Goal: Task Accomplishment & Management: Use online tool/utility

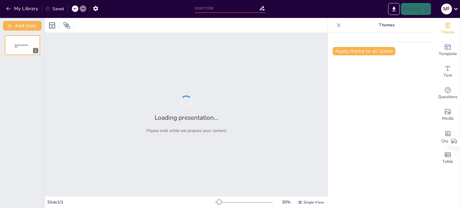
type input "Imagen Personal y [PERSON_NAME]"
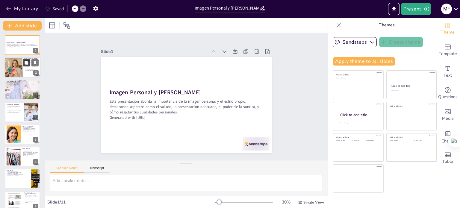
click at [25, 66] on button at bounding box center [26, 62] width 7 height 7
type textarea "La imagen personal es crucial en nuestras interacciones diarias, ya que influye…"
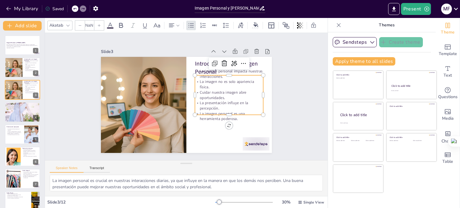
click at [215, 71] on div "Introducción a la Imagen Personal La imagen personal impacta nuestras interacci…" at bounding box center [178, 93] width 157 height 195
type input "32"
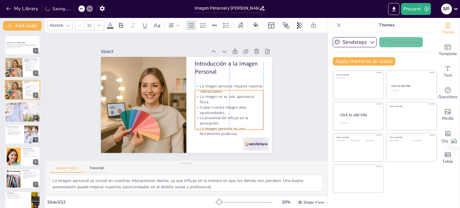
drag, startPoint x: 218, startPoint y: 84, endPoint x: 217, endPoint y: 99, distance: 15.0
click at [217, 99] on p "La imagen no es solo apariencia física." at bounding box center [226, 112] width 68 height 31
click at [290, 91] on div "Slide 1 Imagen Personal y [PERSON_NAME] Esta presentación aborda la importancia…" at bounding box center [186, 97] width 294 height 156
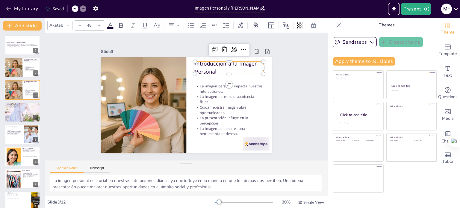
click at [225, 75] on p "Introducción a la Imagen Personal" at bounding box center [236, 103] width 61 height 57
click at [224, 67] on p "Introducción a la Imagen Personal" at bounding box center [236, 88] width 69 height 42
click at [19, 114] on div at bounding box center [22, 112] width 36 height 54
type textarea "La primera impresión es crucial y el saludo es el primer paso en cualquier inte…"
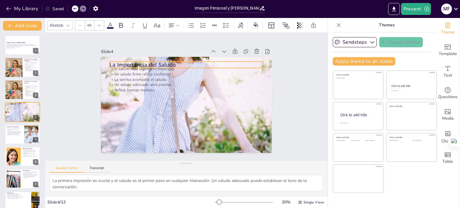
click at [136, 63] on p "La Importancia del Saludo" at bounding box center [199, 68] width 144 height 70
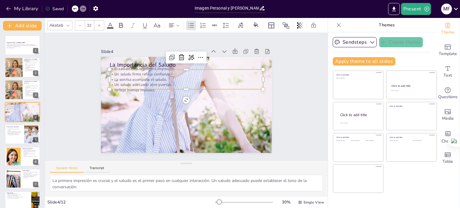
click at [133, 70] on p "Un saludo firme refleja confianza." at bounding box center [190, 74] width 151 height 37
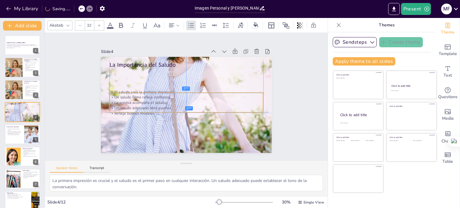
drag, startPoint x: 133, startPoint y: 70, endPoint x: 132, endPoint y: 91, distance: 21.0
click at [132, 91] on div "El saludo crea la primera impresión. Un saludo firme refleja confianza. La sonr…" at bounding box center [184, 102] width 154 height 73
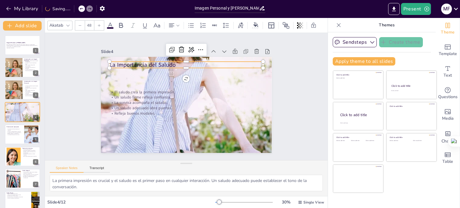
click at [133, 63] on p "La Importancia del Saludo" at bounding box center [201, 69] width 137 height 84
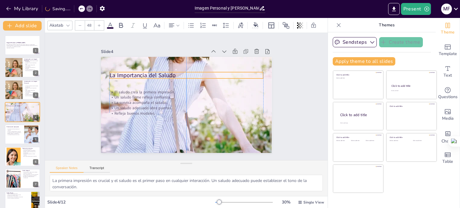
drag, startPoint x: 132, startPoint y: 63, endPoint x: 131, endPoint y: 74, distance: 10.5
click at [131, 74] on p "La Importancia del Saludo" at bounding box center [191, 76] width 152 height 40
click at [118, 22] on icon at bounding box center [120, 25] width 7 height 7
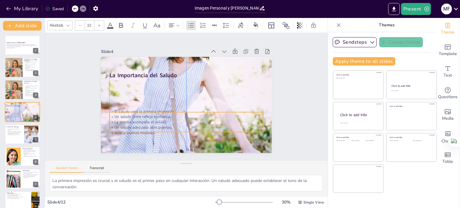
drag, startPoint x: 118, startPoint y: 93, endPoint x: 119, endPoint y: 113, distance: 19.8
click at [119, 113] on p "Un saludo firme refleja confianza." at bounding box center [180, 115] width 148 height 52
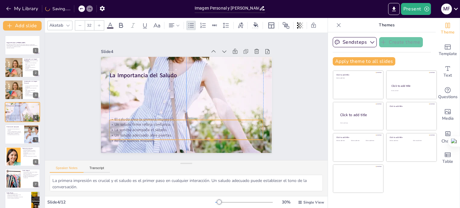
drag, startPoint x: 123, startPoint y: 118, endPoint x: 125, endPoint y: 126, distance: 7.7
click at [125, 126] on p "La sonrisa acompaña el saludo." at bounding box center [183, 129] width 154 height 21
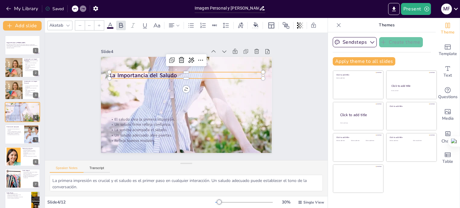
type input "48"
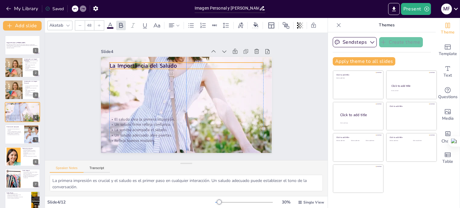
drag, startPoint x: 117, startPoint y: 72, endPoint x: 119, endPoint y: 62, distance: 9.8
click at [119, 62] on strong "La Importancia del Saludo" at bounding box center [150, 58] width 68 height 22
drag, startPoint x: 291, startPoint y: 185, endPoint x: 48, endPoint y: 179, distance: 244.0
click at [48, 179] on div "La primera impresión es crucial y el saludo es el primer paso en cualquier inte…" at bounding box center [186, 185] width 283 height 21
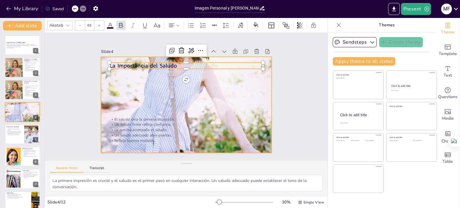
click at [115, 84] on div at bounding box center [178, 92] width 307 height 276
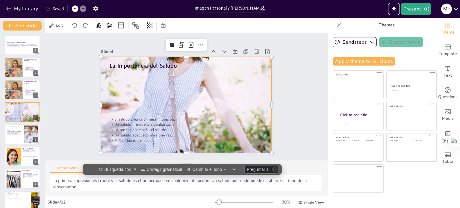
click at [114, 80] on div at bounding box center [184, 104] width 242 height 297
click at [231, 73] on icon at bounding box center [233, 75] width 4 height 4
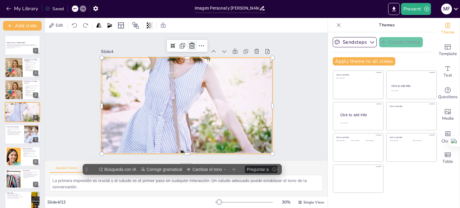
click at [228, 71] on icon at bounding box center [233, 76] width 10 height 10
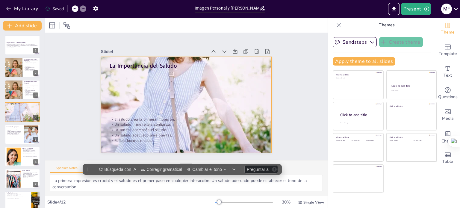
click at [139, 91] on div at bounding box center [185, 88] width 197 height 273
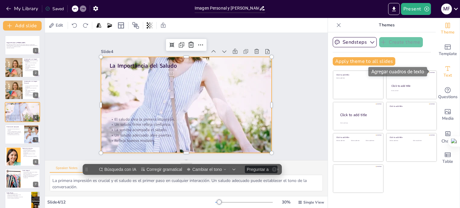
click at [444, 73] on span "Text" at bounding box center [447, 75] width 8 height 7
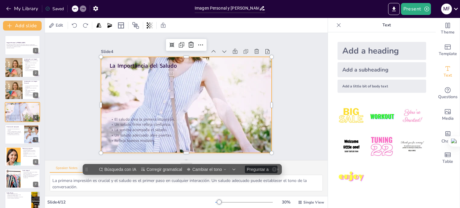
click at [356, 74] on div "Add a subheading" at bounding box center [381, 69] width 89 height 15
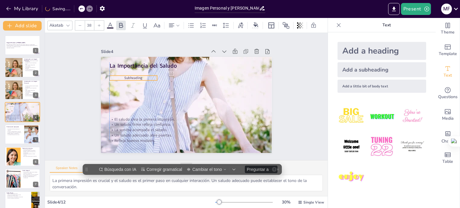
drag, startPoint x: 172, startPoint y: 101, endPoint x: 118, endPoint y: 75, distance: 60.2
click at [162, 63] on p "Subheading" at bounding box center [176, 41] width 28 height 44
click at [154, 63] on p "Subheading" at bounding box center [170, 42] width 32 height 41
click at [145, 57] on span "Subheading" at bounding box center [153, 50] width 17 height 14
click at [141, 89] on p "Subheading" at bounding box center [129, 101] width 45 height 24
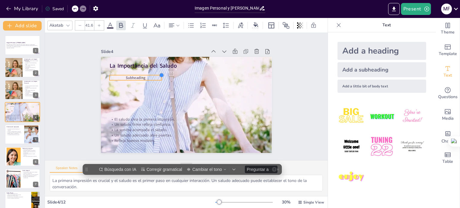
click at [214, 103] on div at bounding box center [217, 106] width 6 height 6
drag, startPoint x: 157, startPoint y: 78, endPoint x: 149, endPoint y: 81, distance: 8.7
click at [149, 81] on div "La Importancia del Saludo El saludo crea la primera impresión. Un saludo firme …" at bounding box center [180, 103] width 191 height 186
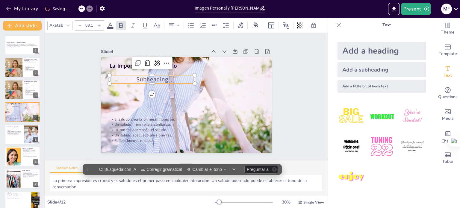
click at [169, 76] on p "Subheading" at bounding box center [156, 73] width 85 height 26
click at [169, 76] on p "Subheading" at bounding box center [184, 58] width 50 height 78
click at [183, 76] on p "Subheading" at bounding box center [196, 59] width 26 height 85
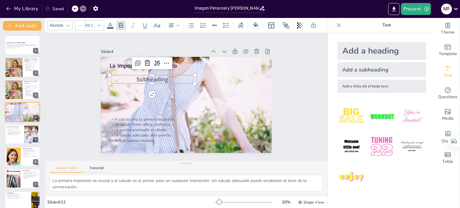
click at [169, 76] on p "Subheading" at bounding box center [168, 62] width 74 height 57
click at [169, 76] on p "Subheading" at bounding box center [159, 69] width 84 height 34
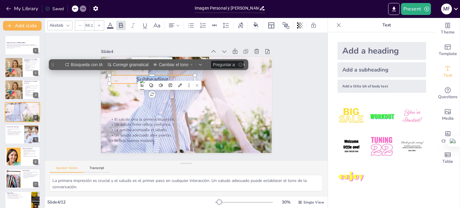
type input "--"
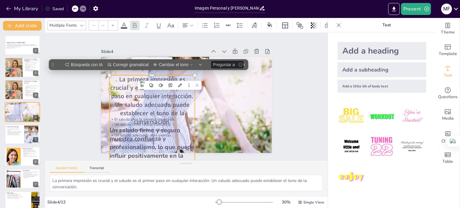
scroll to position [36, 0]
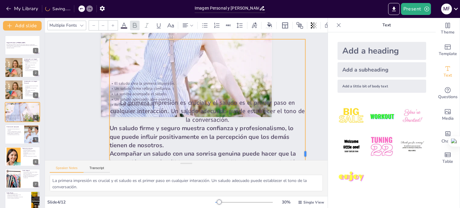
drag, startPoint x: 191, startPoint y: 149, endPoint x: 301, endPoint y: 113, distance: 116.2
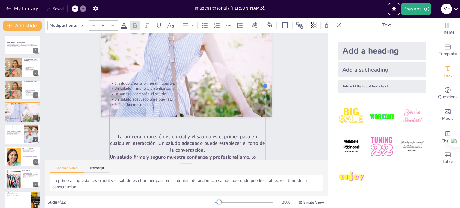
drag, startPoint x: 301, startPoint y: 37, endPoint x: 261, endPoint y: 96, distance: 71.5
click at [261, 96] on div "La Importancia del Saludo El saludo crea la primera impresión. Un saludo firme …" at bounding box center [194, 70] width 192 height 144
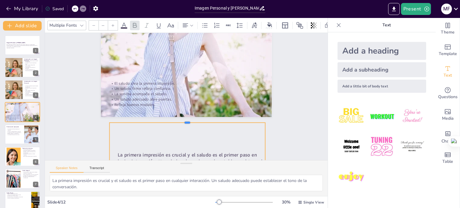
drag, startPoint x: 182, startPoint y: 82, endPoint x: 181, endPoint y: 118, distance: 36.5
click at [181, 118] on div at bounding box center [180, 119] width 150 height 53
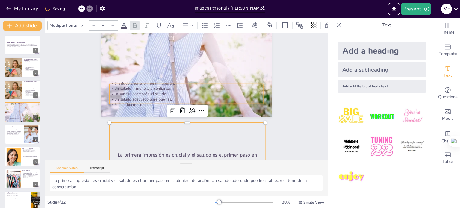
drag, startPoint x: 174, startPoint y: 134, endPoint x: 171, endPoint y: 96, distance: 38.7
click at [171, 96] on div "La Importancia del Saludo El saludo crea la primera impresión. Un saludo firme …" at bounding box center [212, 102] width 129 height 187
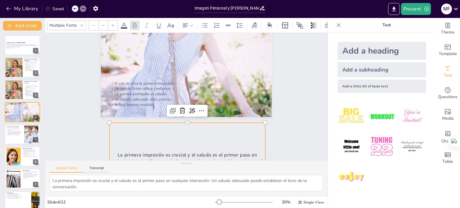
drag, startPoint x: 162, startPoint y: 140, endPoint x: 151, endPoint y: 128, distance: 16.9
click at [151, 128] on div "La primera impresión es crucial y el saludo es el primer paso en cualquier inte…" at bounding box center [156, 191] width 193 height 186
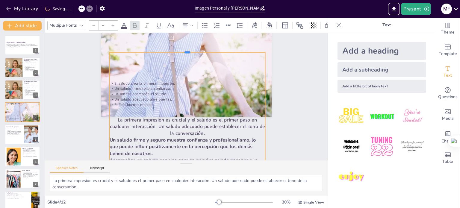
drag, startPoint x: 134, startPoint y: 119, endPoint x: 141, endPoint y: 49, distance: 70.7
click at [177, 49] on div at bounding box center [224, 70] width 95 height 129
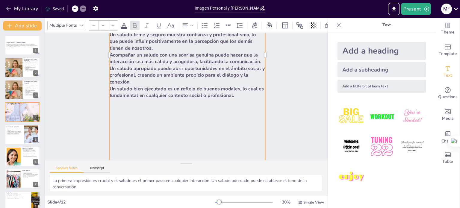
scroll to position [156, 0]
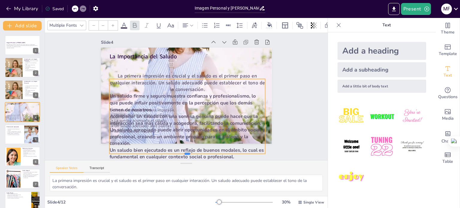
drag, startPoint x: 182, startPoint y: 141, endPoint x: 193, endPoint y: 0, distance: 141.4
click at [193, 0] on div "My Library Saved Imagen Personal y Estilo Propio Present M F Document fonts Aka…" at bounding box center [230, 104] width 460 height 208
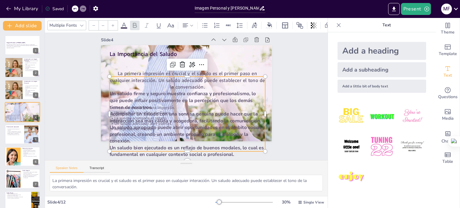
scroll to position [19, 0]
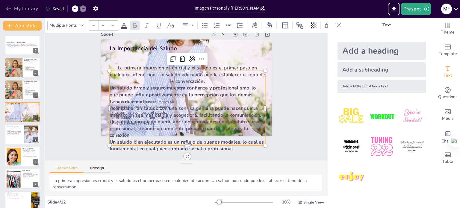
click at [8, 10] on icon "button" at bounding box center [8, 9] width 4 height 4
